Goal: Information Seeking & Learning: Learn about a topic

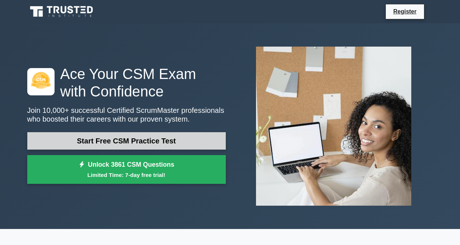
click at [160, 137] on link "Start Free CSM Practice Test" at bounding box center [126, 140] width 198 height 17
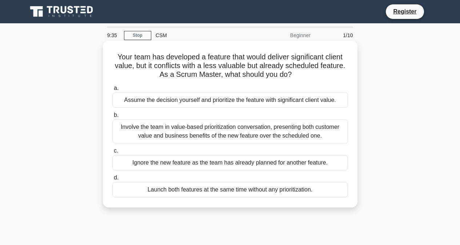
click at [202, 135] on div "Involve the team in value-based prioritization conversation, presenting both cu…" at bounding box center [230, 131] width 236 height 24
click at [112, 117] on input "b. Involve the team in value-based prioritization conversation, presenting both…" at bounding box center [112, 115] width 0 height 5
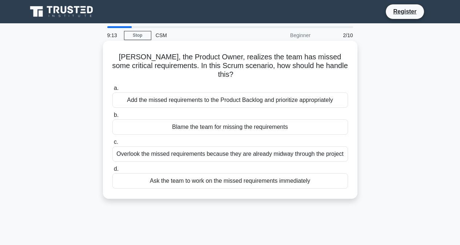
click at [240, 92] on div "Add the missed requirements to the Product Backlog and prioritize appropriately" at bounding box center [230, 99] width 236 height 15
click at [112, 90] on input "a. Add the missed requirements to the Product Backlog and prioritize appropriat…" at bounding box center [112, 88] width 0 height 5
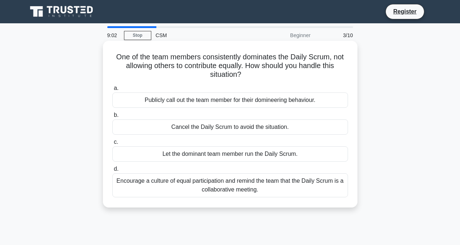
click at [248, 182] on div "Encourage a culture of equal participation and remind the team that the Daily S…" at bounding box center [230, 185] width 236 height 24
click at [112, 171] on input "d. Encourage a culture of equal participation and remind the team that the Dail…" at bounding box center [112, 168] width 0 height 5
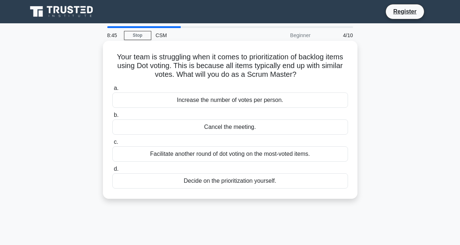
click at [247, 153] on div "Facilitate another round of dot voting on the most-voted items." at bounding box center [230, 153] width 236 height 15
click at [112, 144] on input "c. Facilitate another round of dot voting on the most-voted items." at bounding box center [112, 142] width 0 height 5
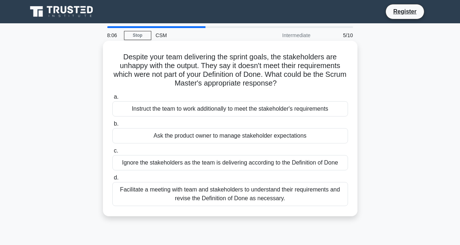
click at [316, 196] on div "Facilitate a meeting with team and stakeholders to understand their requirement…" at bounding box center [230, 194] width 236 height 24
click at [112, 180] on input "d. Facilitate a meeting with team and stakeholders to understand their requirem…" at bounding box center [112, 177] width 0 height 5
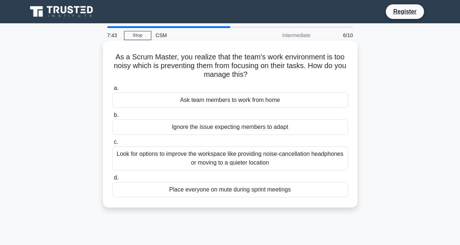
click at [247, 161] on div "Look for options to improve the workspace like providing noise-cancellation hea…" at bounding box center [230, 158] width 236 height 24
click at [112, 144] on input "c. Look for options to improve the workspace like providing noise-cancellation …" at bounding box center [112, 142] width 0 height 5
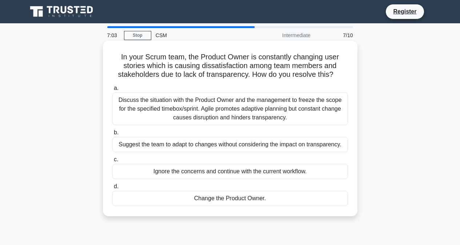
click at [176, 110] on div "Discuss the situation with the Product Owner and the management to freeze the s…" at bounding box center [230, 108] width 236 height 33
click at [112, 90] on input "a. Discuss the situation with the Product Owner and the management to freeze th…" at bounding box center [112, 88] width 0 height 5
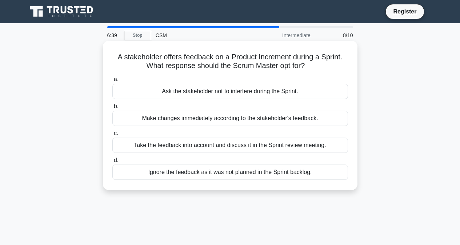
click at [321, 148] on div "Take the feedback into account and discuss it in the Sprint review meeting." at bounding box center [230, 144] width 236 height 15
click at [112, 136] on input "c. Take the feedback into account and discuss it in the Sprint review meeting." at bounding box center [112, 133] width 0 height 5
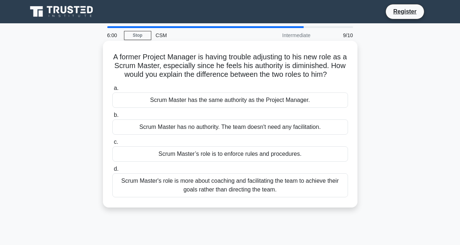
click at [264, 196] on div "Scrum Master's role is more about coaching and facilitating the team to achieve…" at bounding box center [230, 185] width 236 height 24
click at [112, 171] on input "d. Scrum Master's role is more about coaching and facilitating the team to achi…" at bounding box center [112, 168] width 0 height 5
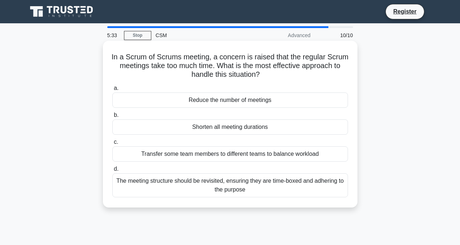
click at [264, 191] on div "The meeting structure should be revisited, ensuring they are time-boxed and adh…" at bounding box center [230, 185] width 236 height 24
click at [112, 171] on input "d. The meeting structure should be revisited, ensuring they are time-boxed and …" at bounding box center [112, 168] width 0 height 5
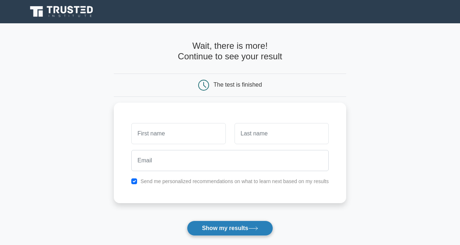
click at [225, 225] on button "Show my results" at bounding box center [230, 227] width 86 height 15
click at [134, 177] on input "checkbox" at bounding box center [134, 179] width 6 height 6
checkbox input "false"
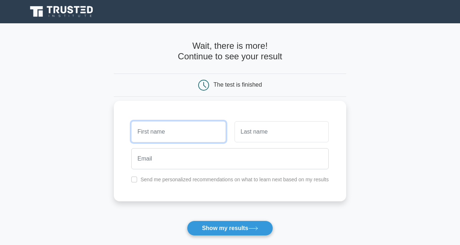
click at [146, 134] on input "text" at bounding box center [178, 131] width 94 height 21
type input "Nancy"
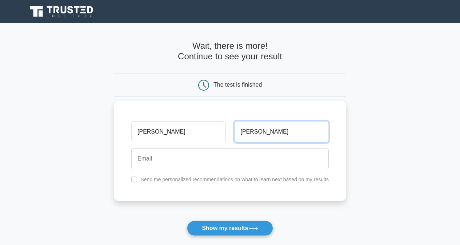
type input "Ramirez"
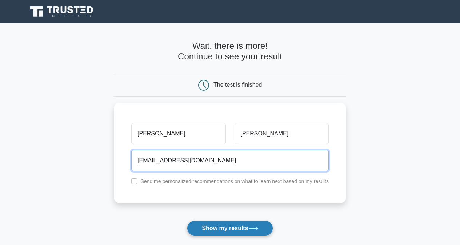
type input "nd@hotmail.com"
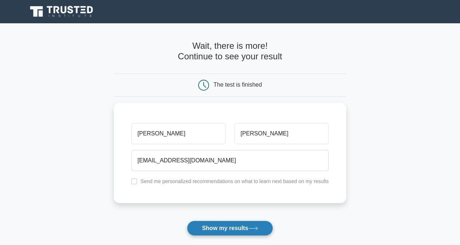
click at [213, 221] on button "Show my results" at bounding box center [230, 227] width 86 height 15
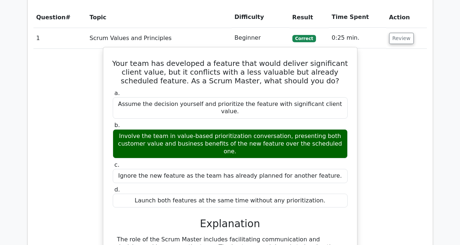
scroll to position [654, 0]
